Goal: Information Seeking & Learning: Learn about a topic

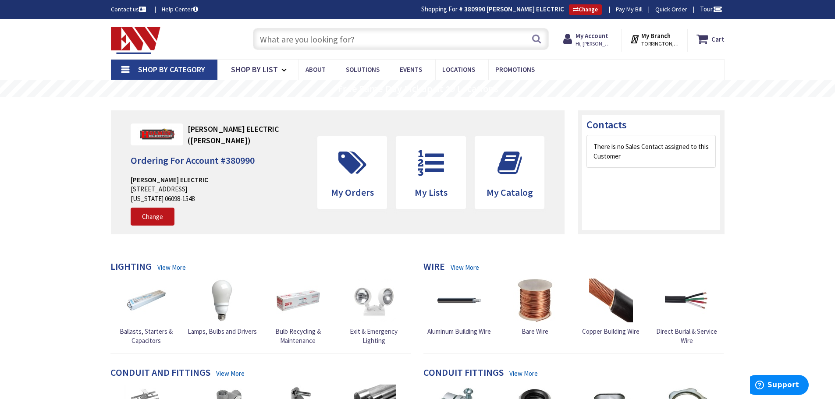
click at [275, 39] on input "text" at bounding box center [401, 39] width 296 height 22
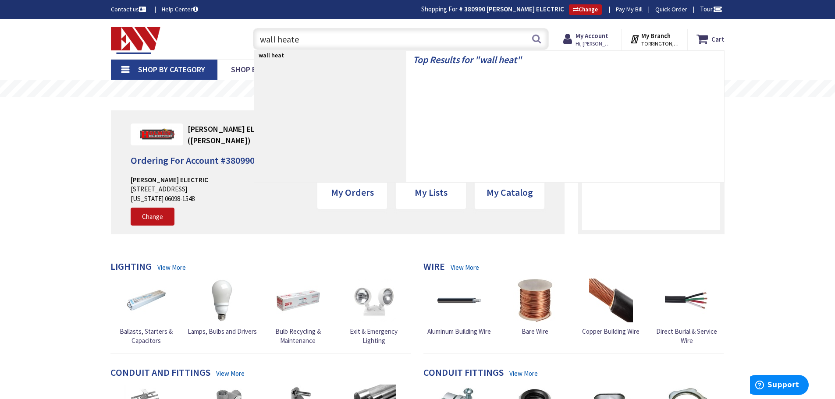
type input "wall heater"
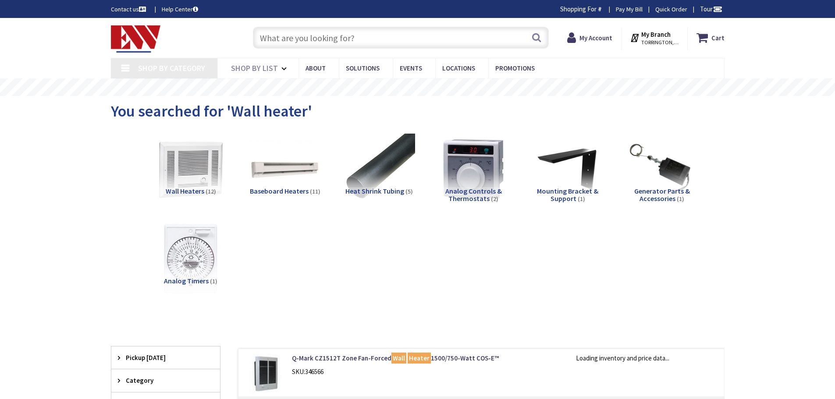
type input "[GEOGRAPHIC_DATA], [GEOGRAPHIC_DATA]"
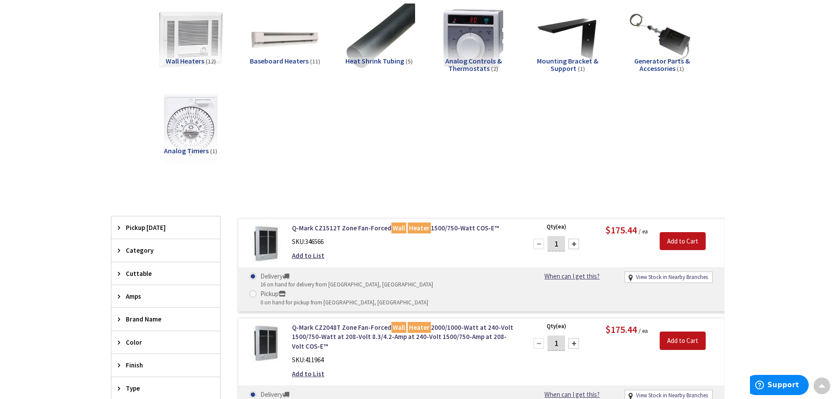
scroll to position [175, 0]
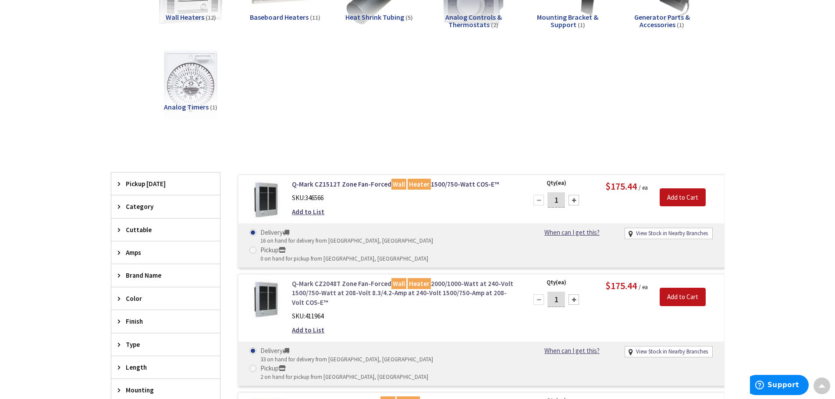
click at [470, 279] on link "Q-Mark CZ2048T Zone Fan-Forced Wall Heater 2000/1000-Watt at 240-Volt 1500/750-…" at bounding box center [403, 293] width 223 height 28
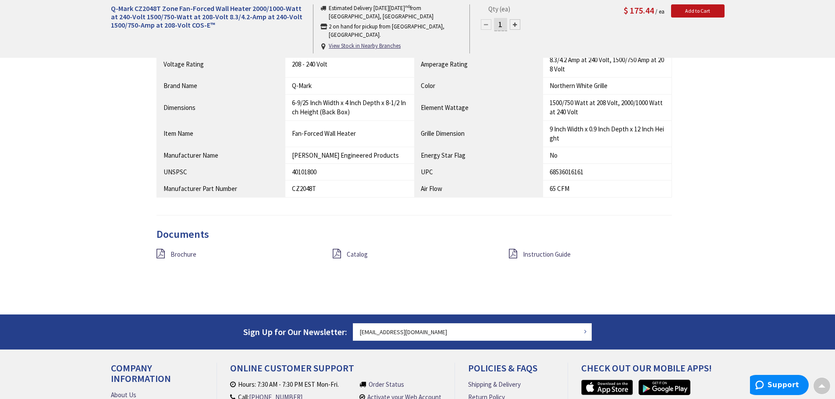
scroll to position [702, 0]
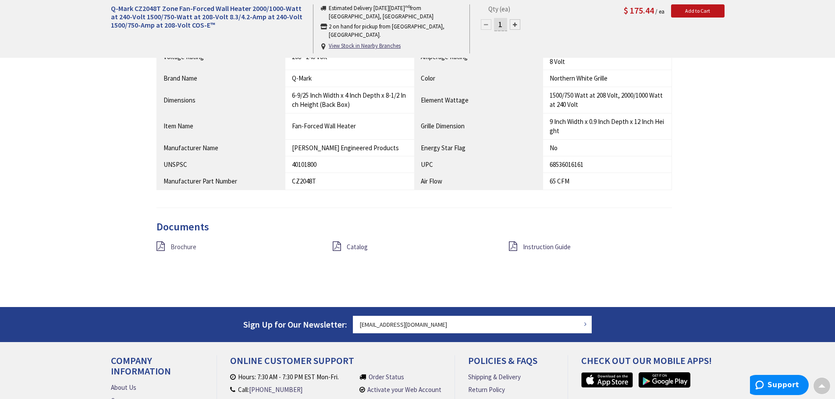
click at [178, 247] on span "Brochure" at bounding box center [184, 247] width 26 height 8
click at [542, 250] on span "Instruction Guide" at bounding box center [547, 247] width 48 height 8
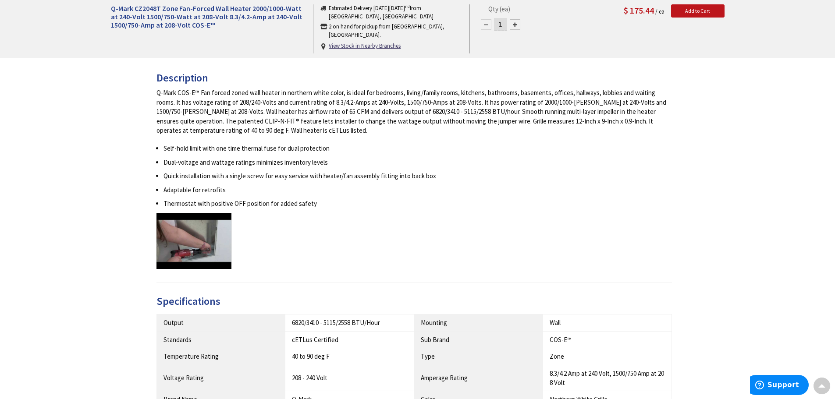
scroll to position [171, 0]
